Goal: Communication & Community: Share content

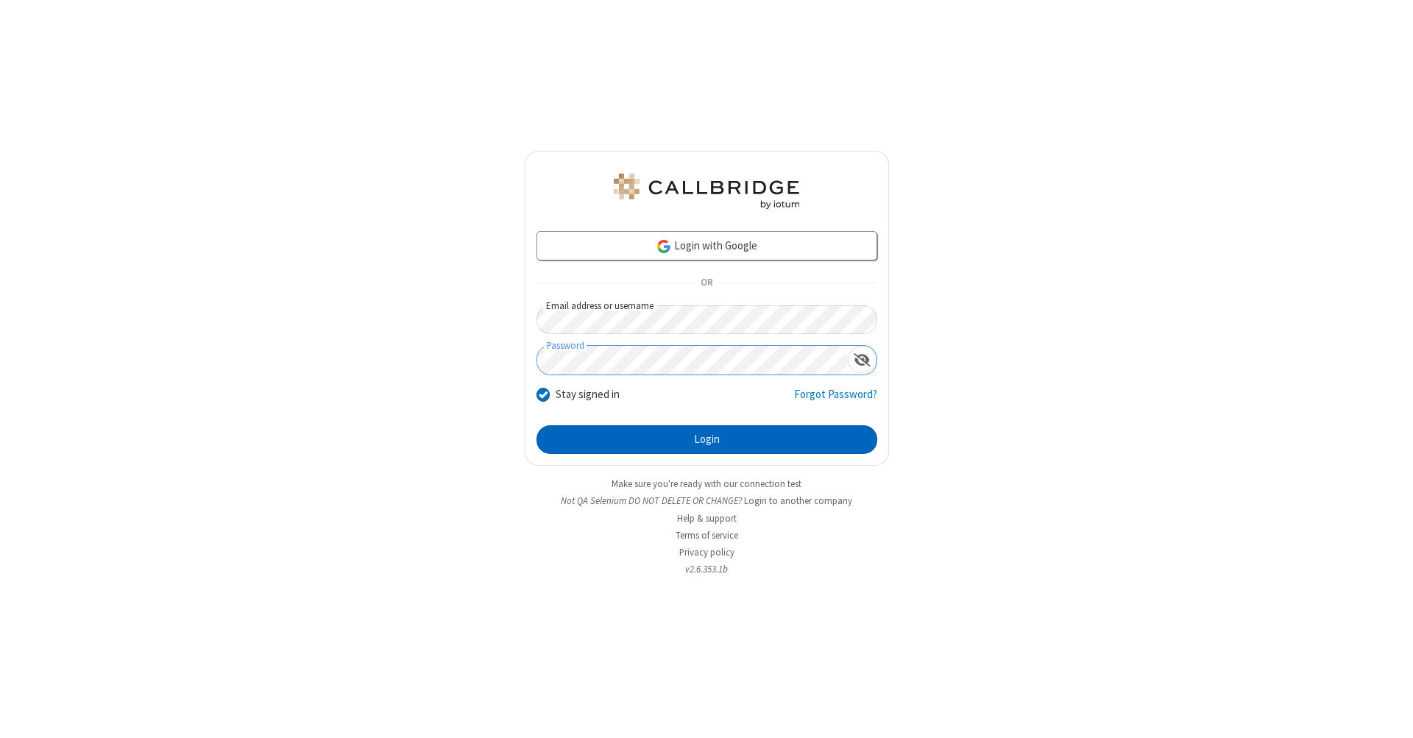
click at [706, 440] on button "Login" at bounding box center [706, 439] width 341 height 29
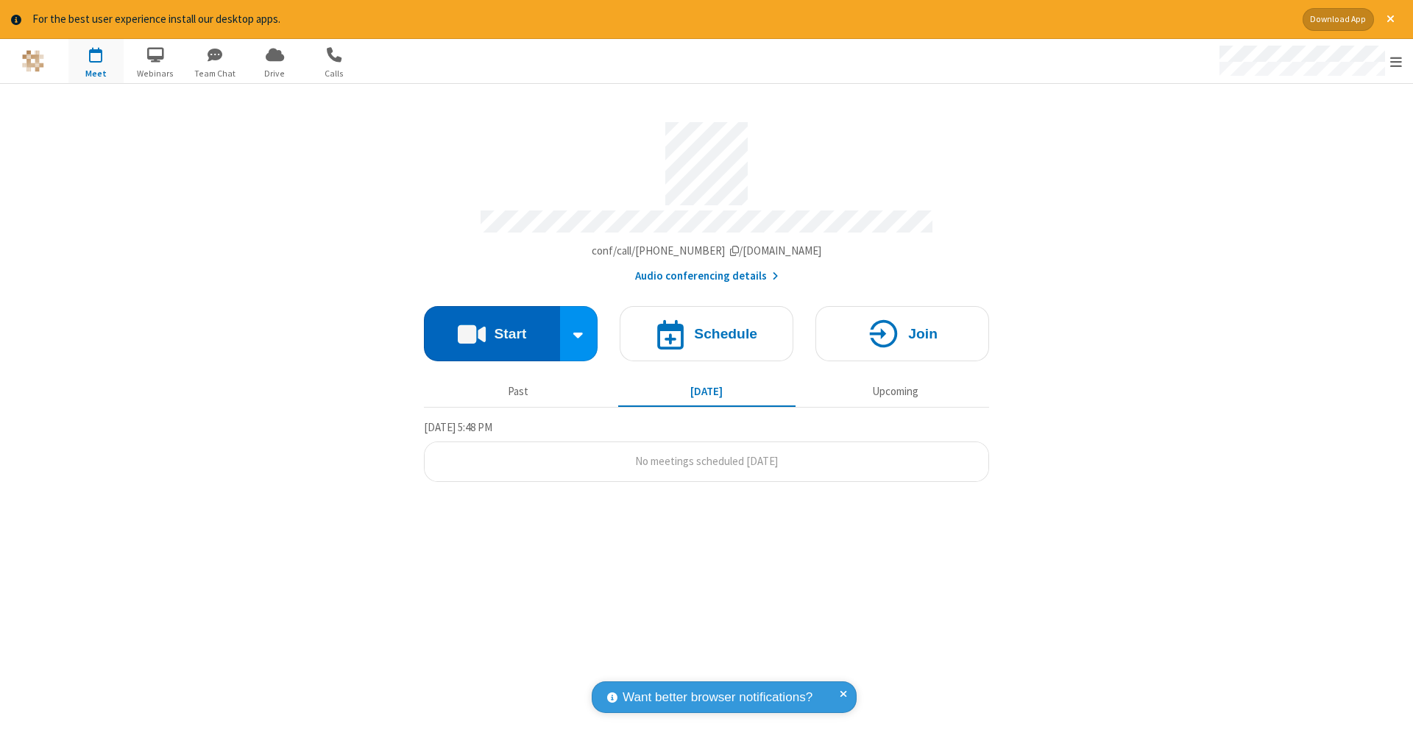
click at [491, 326] on button "Start" at bounding box center [492, 333] width 136 height 55
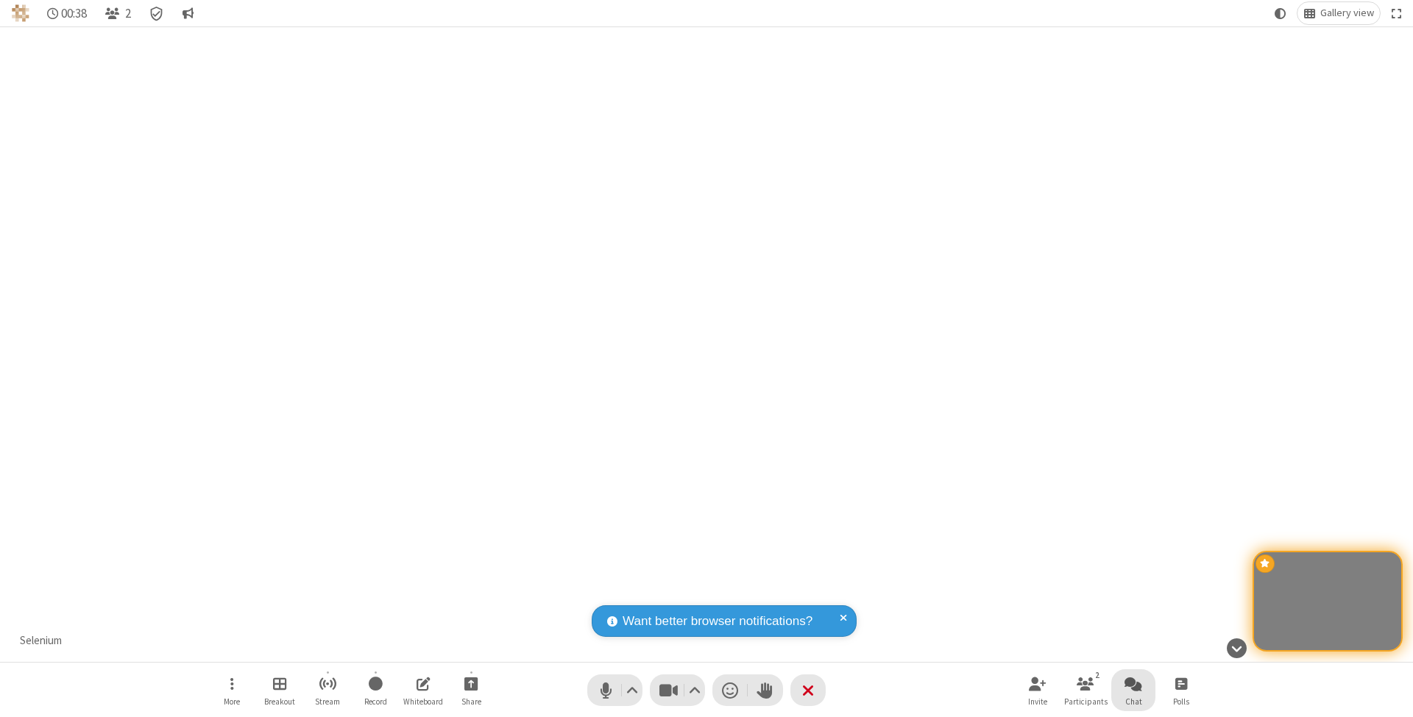
click at [1132, 683] on span "Open chat" at bounding box center [1133, 684] width 18 height 18
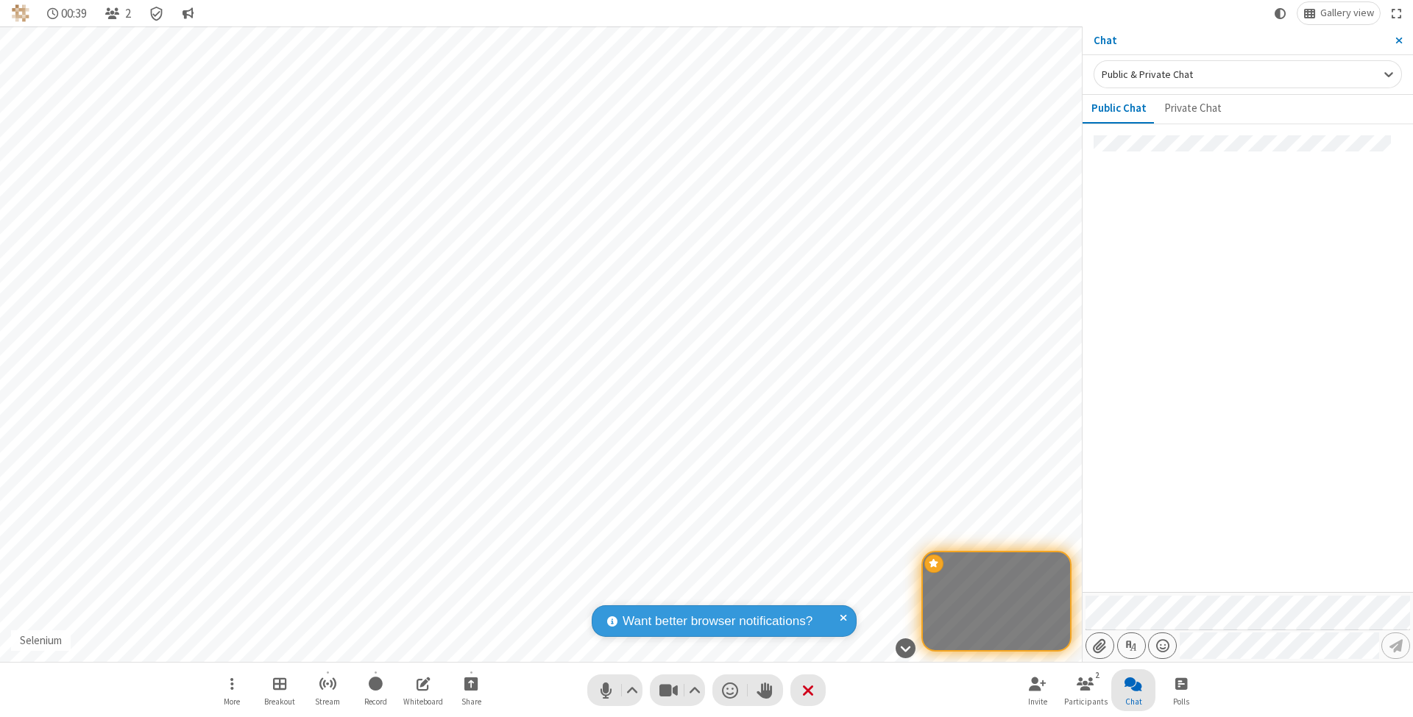
type input "C:\fakepath\doc_test.docx"
